Goal: Task Accomplishment & Management: Manage account settings

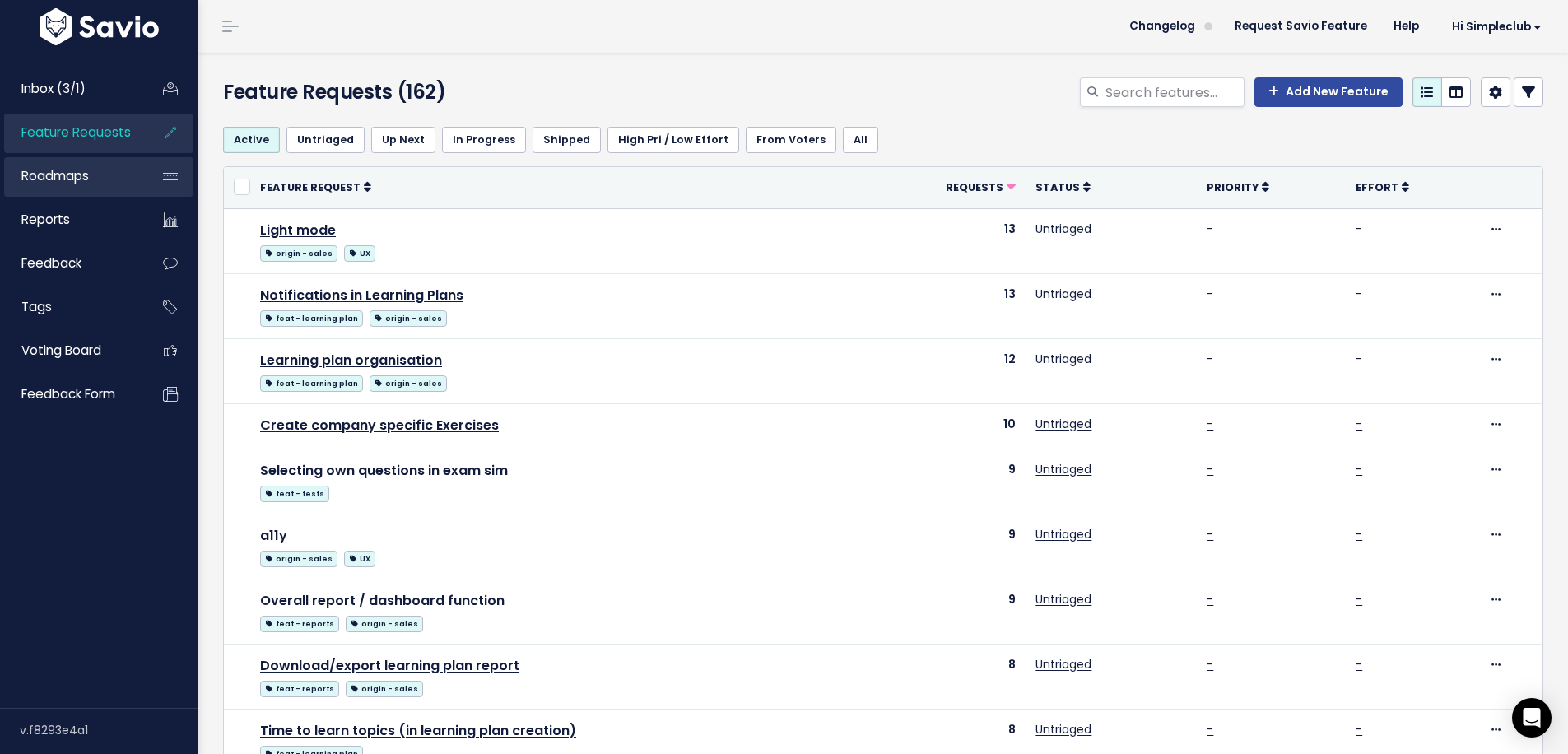
click at [118, 180] on link "Roadmaps" at bounding box center [70, 175] width 132 height 37
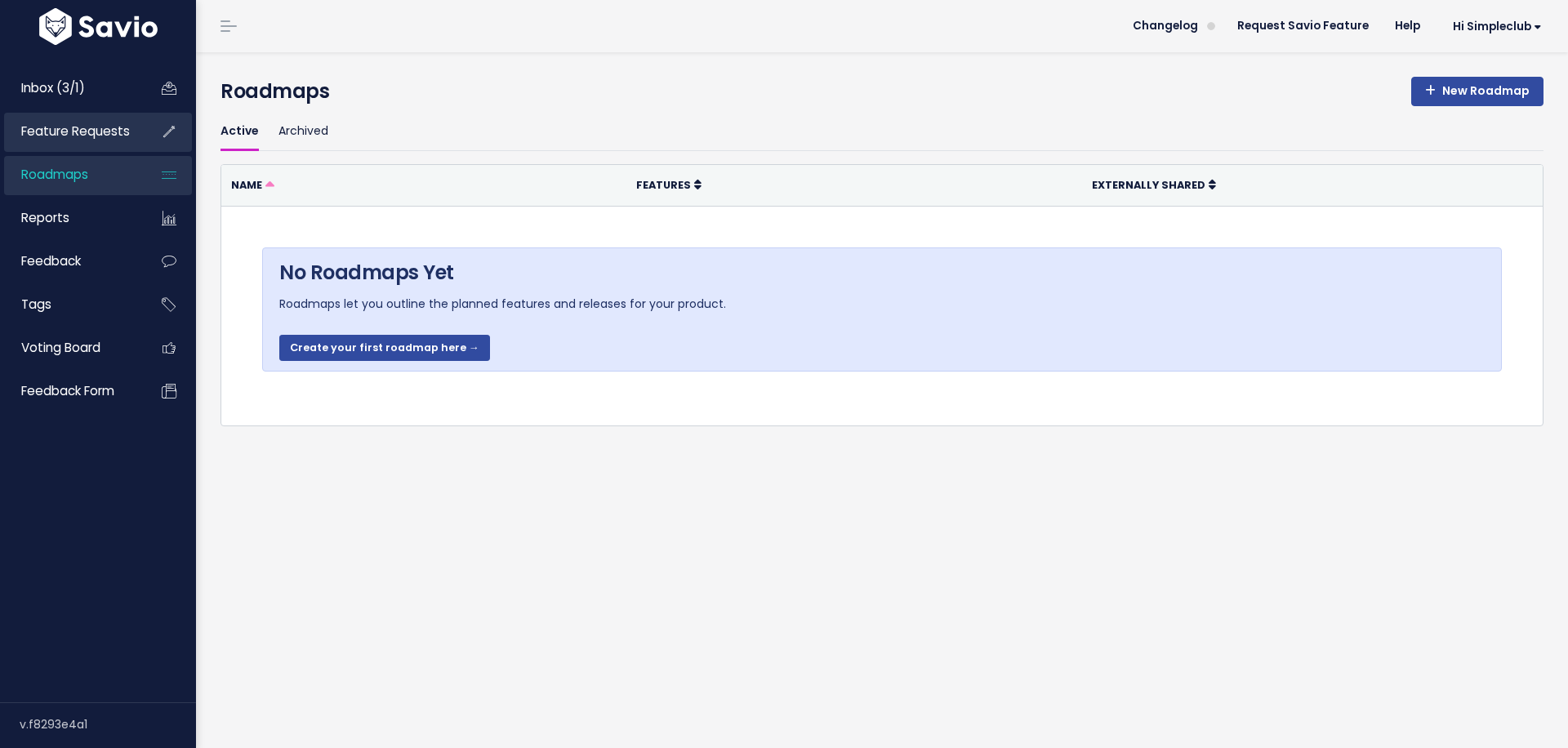
click at [79, 131] on span "Feature Requests" at bounding box center [75, 130] width 109 height 17
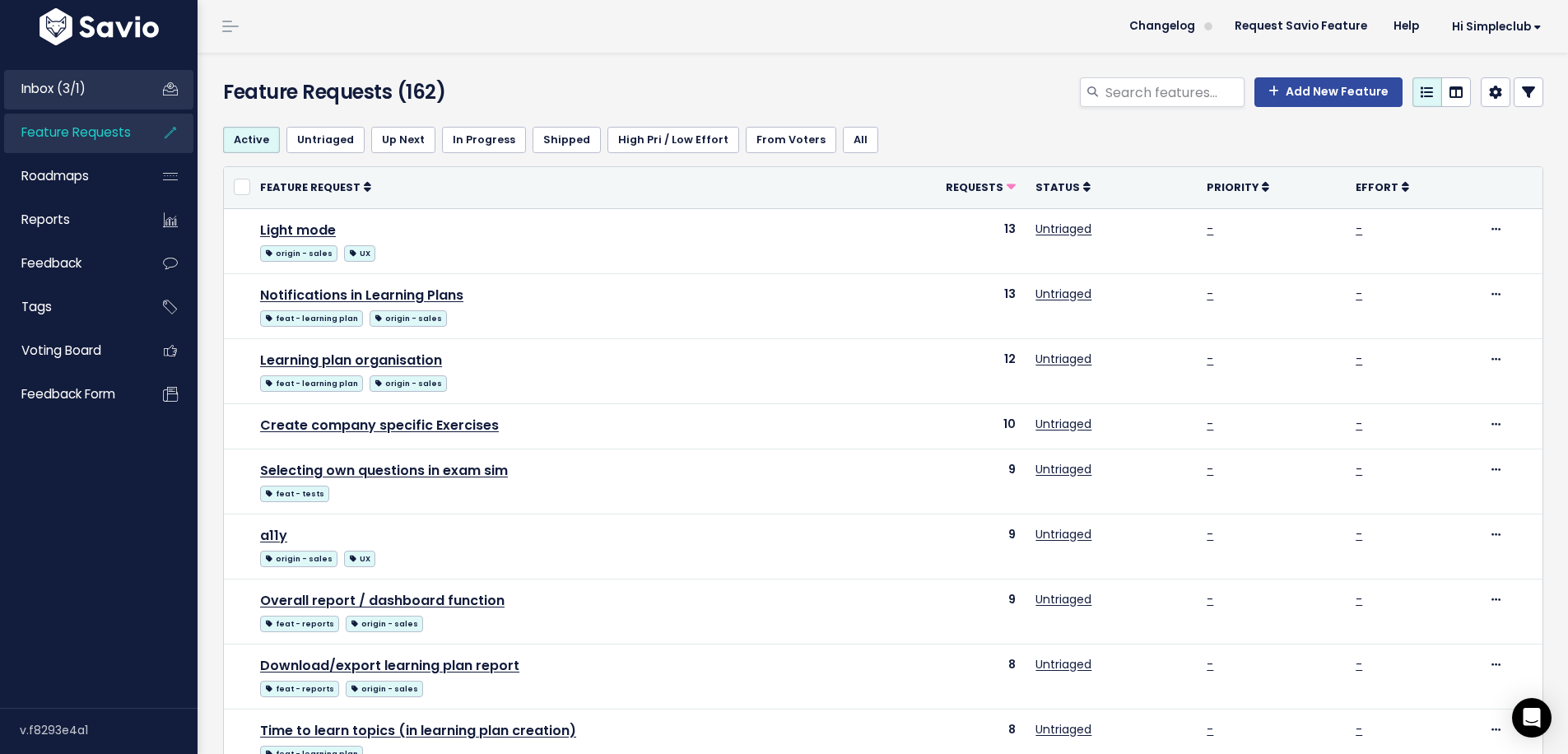
click at [94, 105] on link "Inbox (3/1)" at bounding box center [70, 89] width 132 height 37
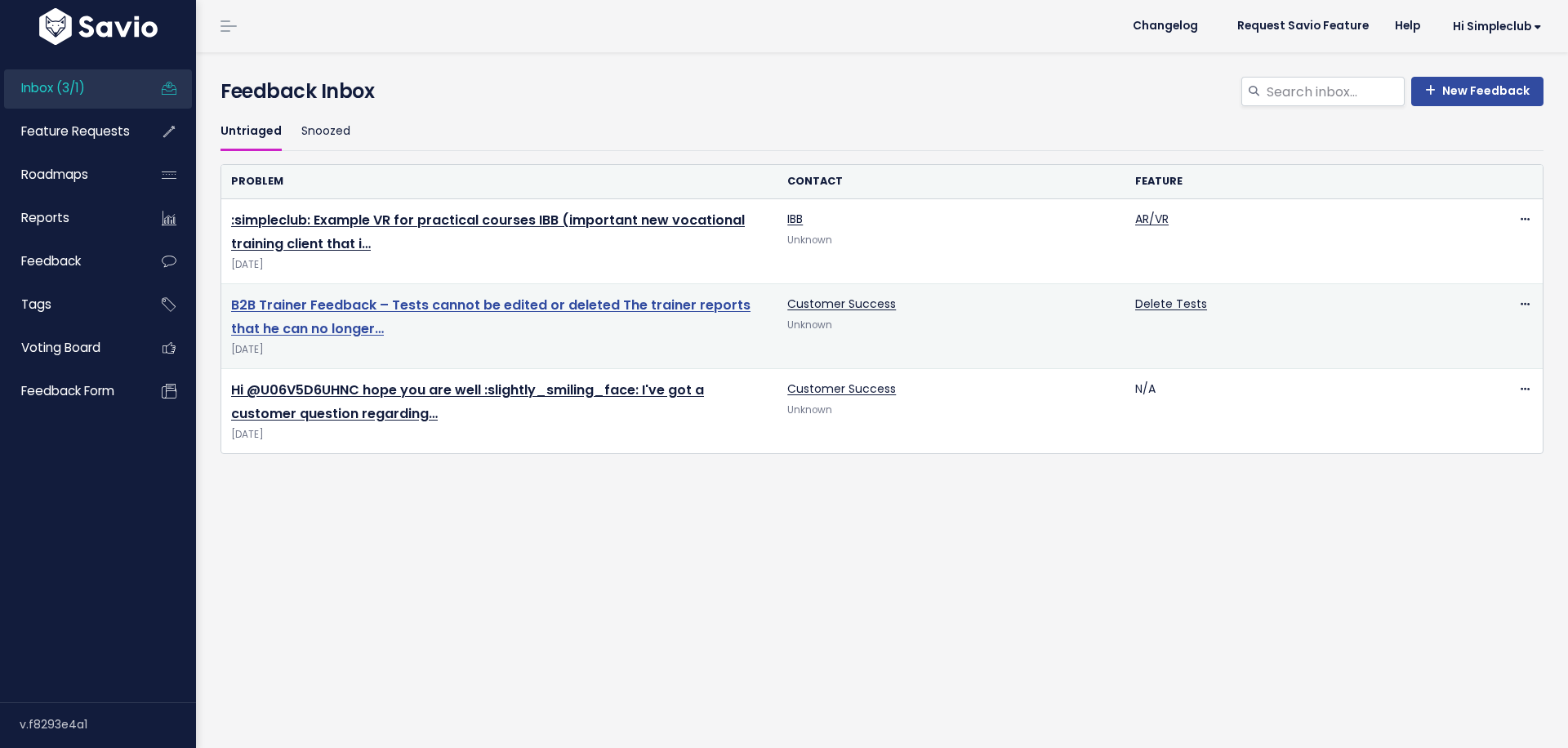
click at [548, 310] on link "B2B Trainer Feedback – Tests cannot be edited or deleted The trainer reports th…" at bounding box center [491, 316] width 520 height 43
click at [520, 309] on link "B2B Trainer Feedback – Tests cannot be edited or deleted The trainer reports th…" at bounding box center [491, 316] width 520 height 43
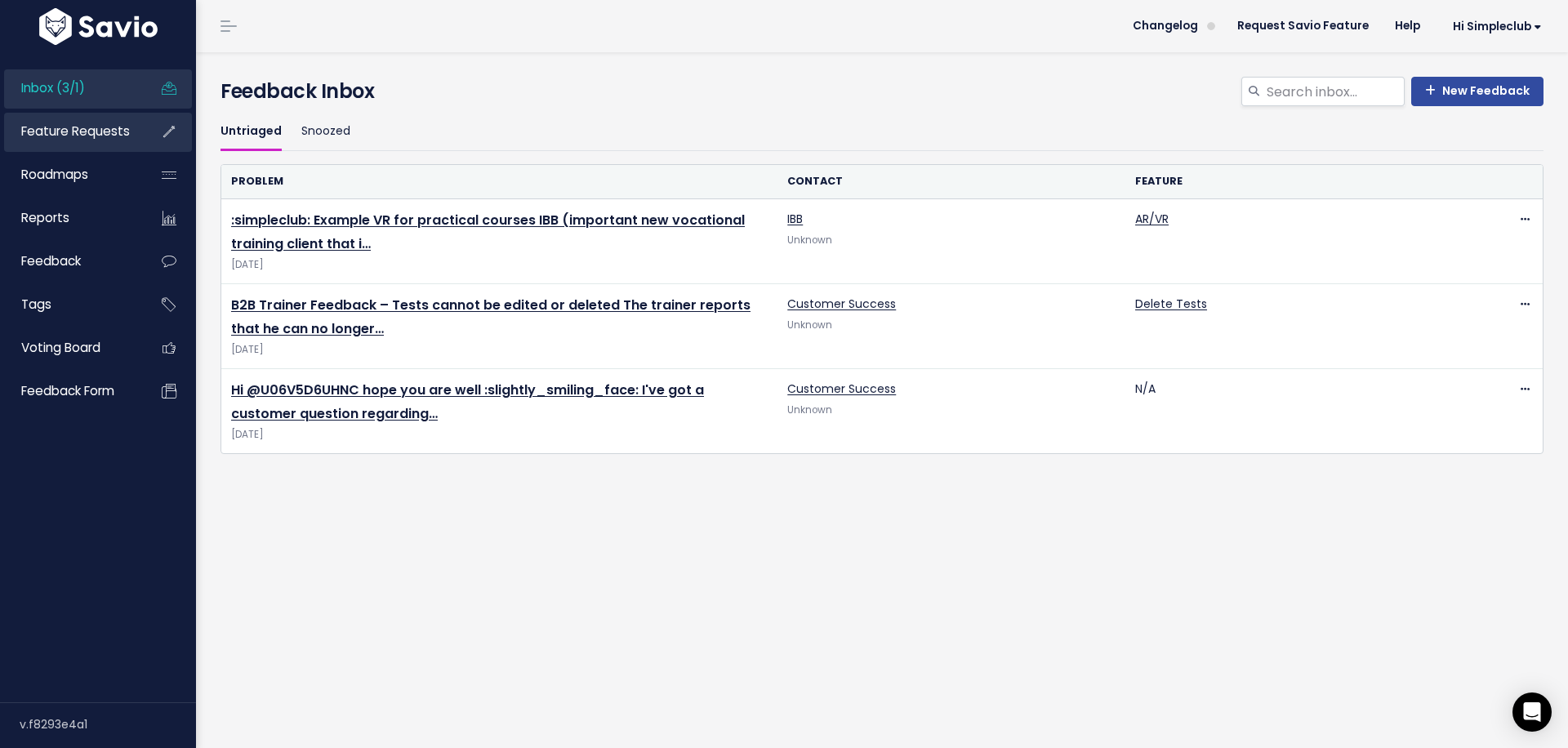
click at [91, 132] on span "Feature Requests" at bounding box center [75, 130] width 109 height 17
